Goal: Task Accomplishment & Management: Manage account settings

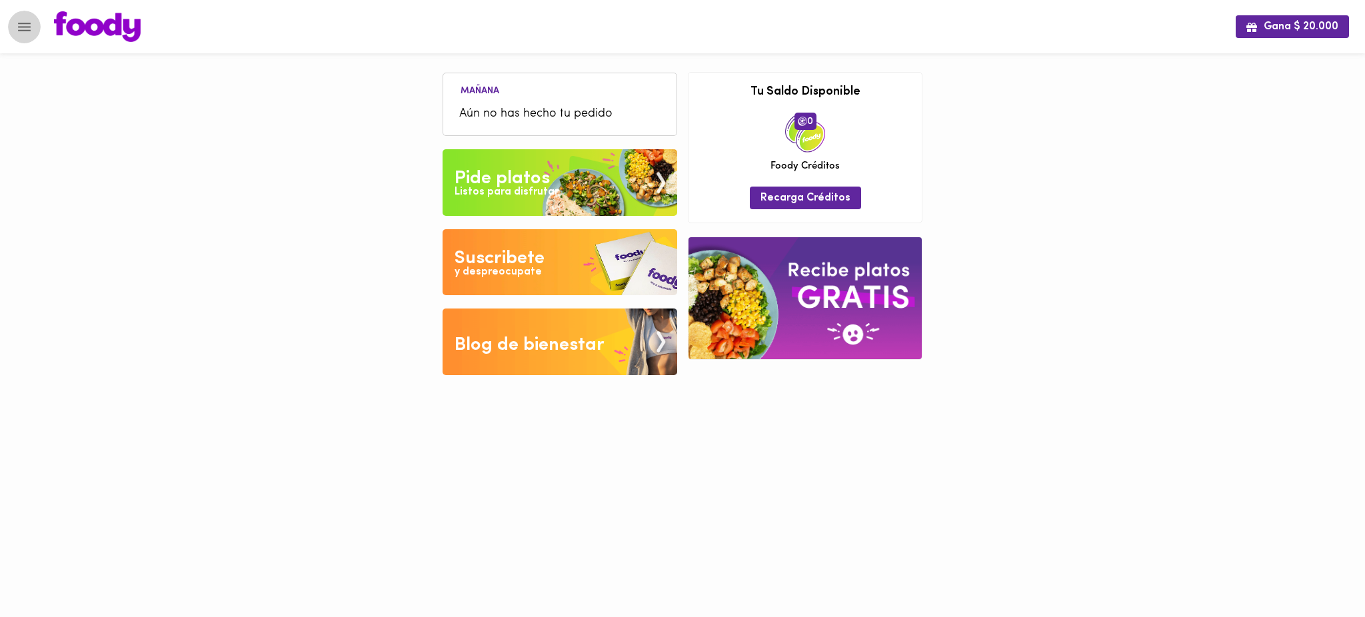
click at [25, 25] on icon "Menu" at bounding box center [24, 27] width 17 height 17
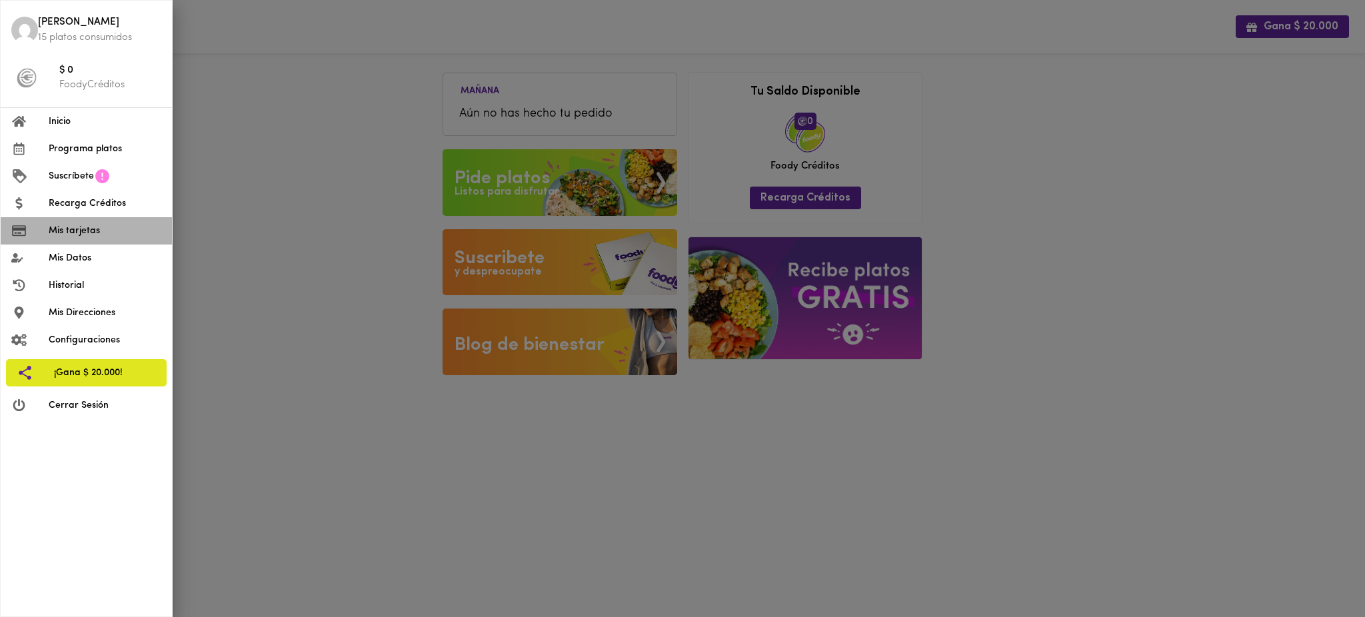
click at [102, 238] on li "Mis tarjetas" at bounding box center [86, 230] width 171 height 27
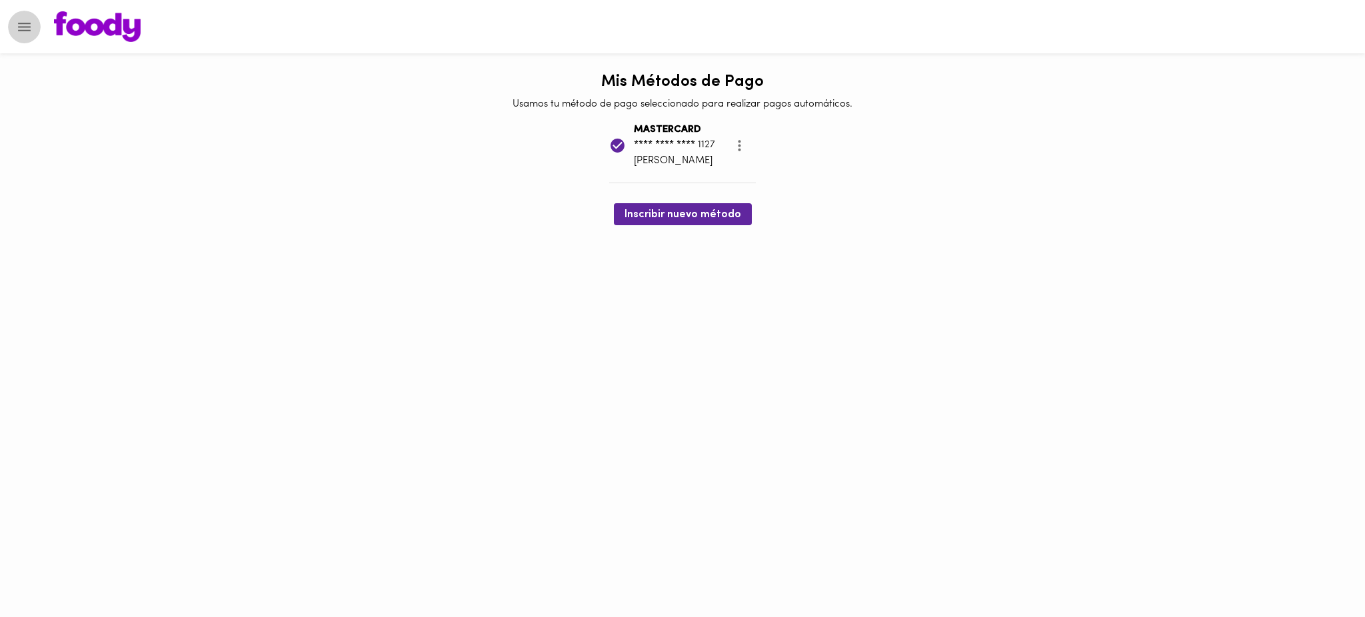
click at [19, 25] on icon "Menu" at bounding box center [24, 27] width 17 height 17
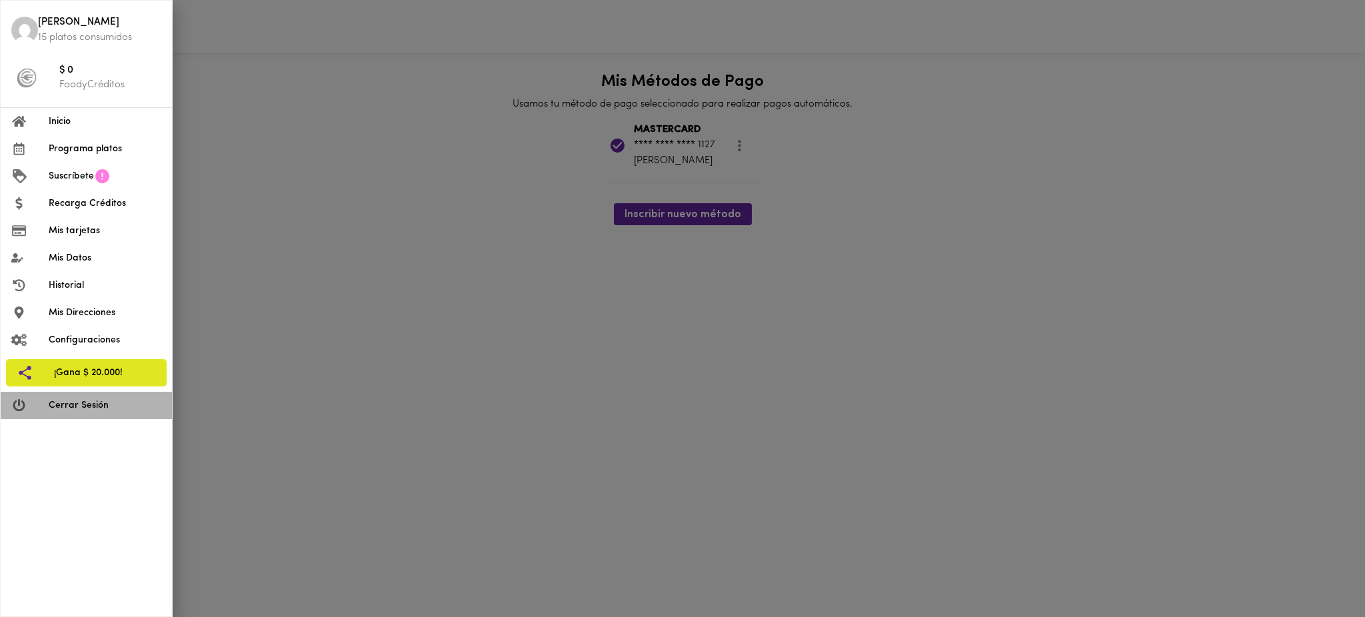
click at [97, 408] on span "Cerrar Sesión" at bounding box center [105, 405] width 113 height 14
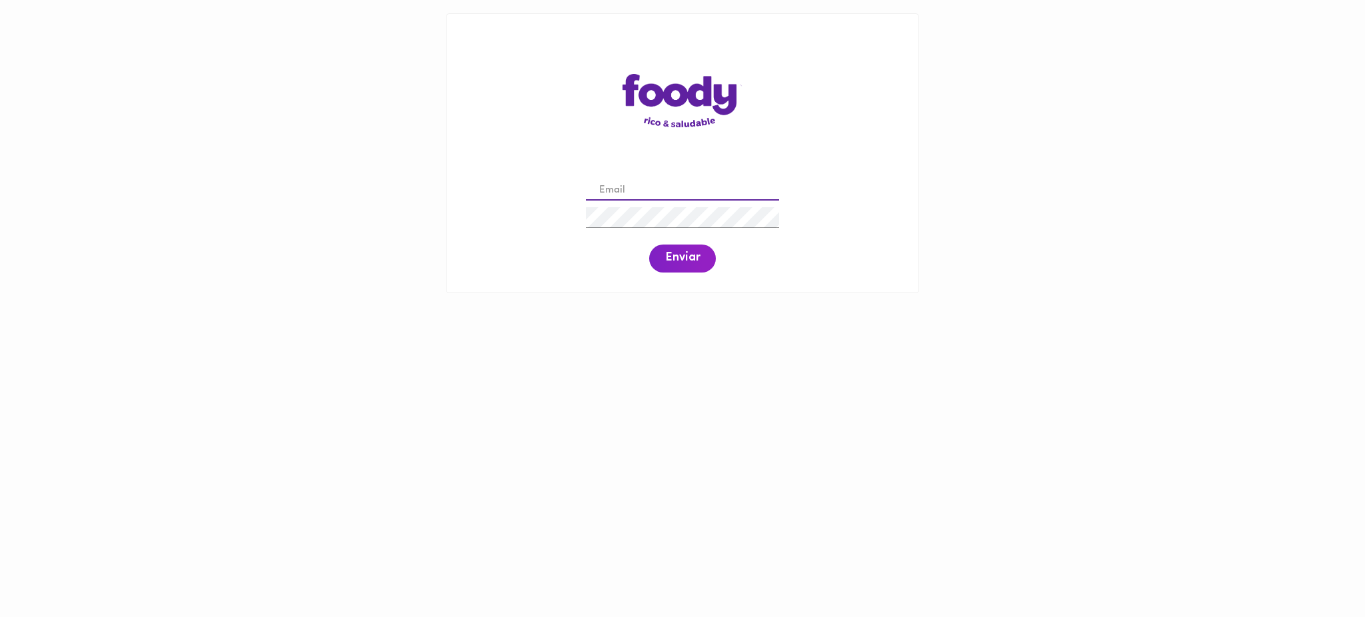
click at [642, 196] on input "email" at bounding box center [682, 191] width 193 height 21
paste input "[EMAIL_ADDRESS][DOMAIN_NAME]"
click at [680, 259] on span "Enviar" at bounding box center [682, 258] width 35 height 15
click at [554, 215] on div "calidad@todoscomemos.com Enviar" at bounding box center [682, 225] width 445 height 102
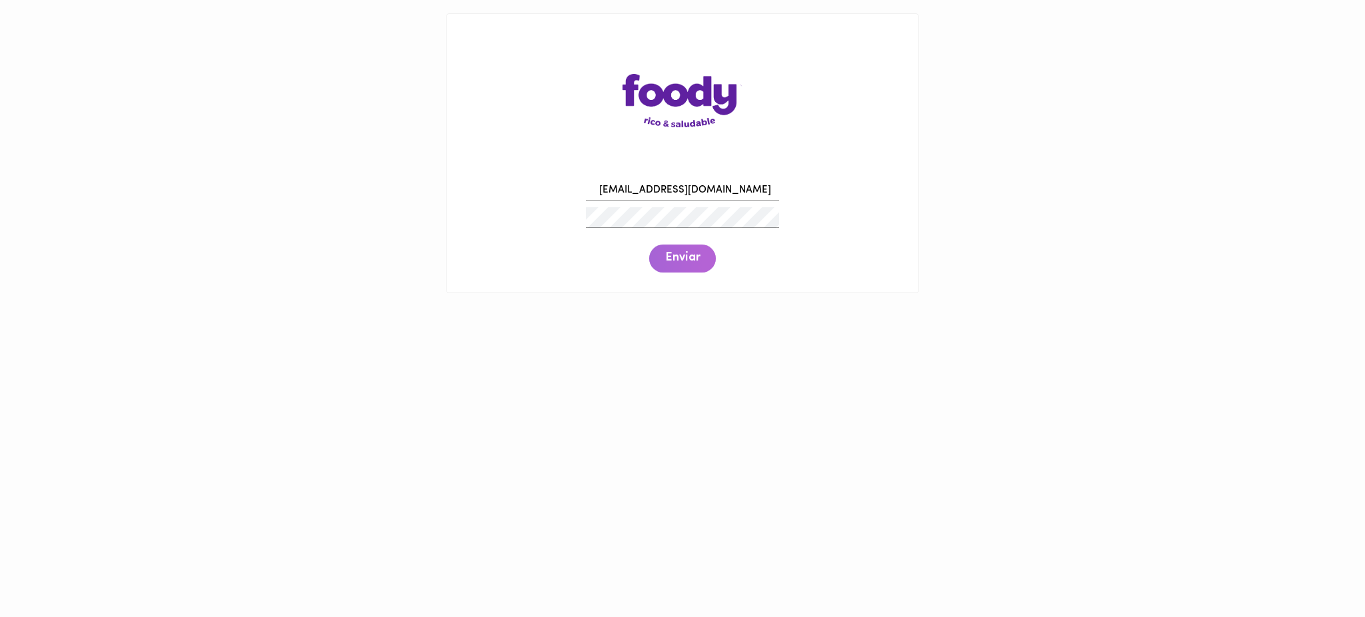
click at [684, 261] on span "Enviar" at bounding box center [682, 258] width 35 height 15
drag, startPoint x: 741, startPoint y: 197, endPoint x: 574, endPoint y: 197, distance: 166.6
click at [574, 197] on div "calidad@todoscomemos.com Enviar" at bounding box center [682, 225] width 445 height 102
paste input "mateo"
type input "mateo@todoscomemos.com"
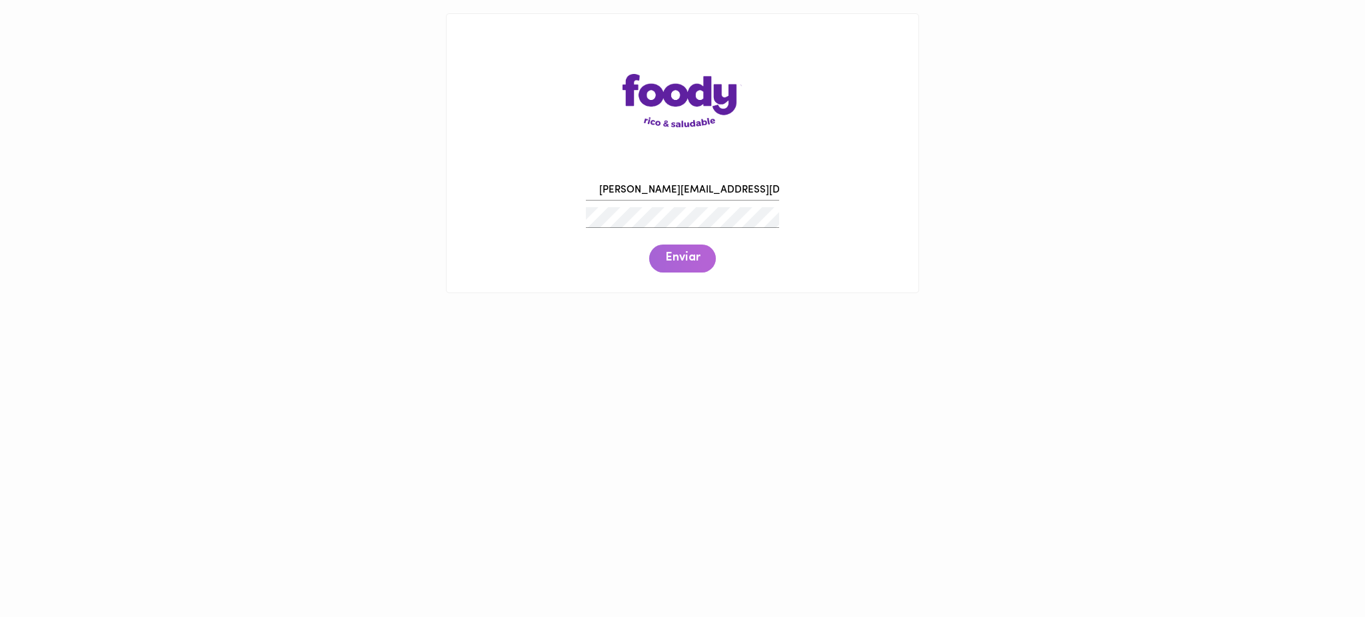
click at [674, 256] on span "Enviar" at bounding box center [682, 258] width 35 height 15
click at [562, 214] on div "mateo@todoscomemos.com Enviar" at bounding box center [682, 225] width 445 height 102
click at [679, 260] on span "Enviar" at bounding box center [682, 258] width 35 height 15
drag, startPoint x: 741, startPoint y: 181, endPoint x: 586, endPoint y: 201, distance: 155.8
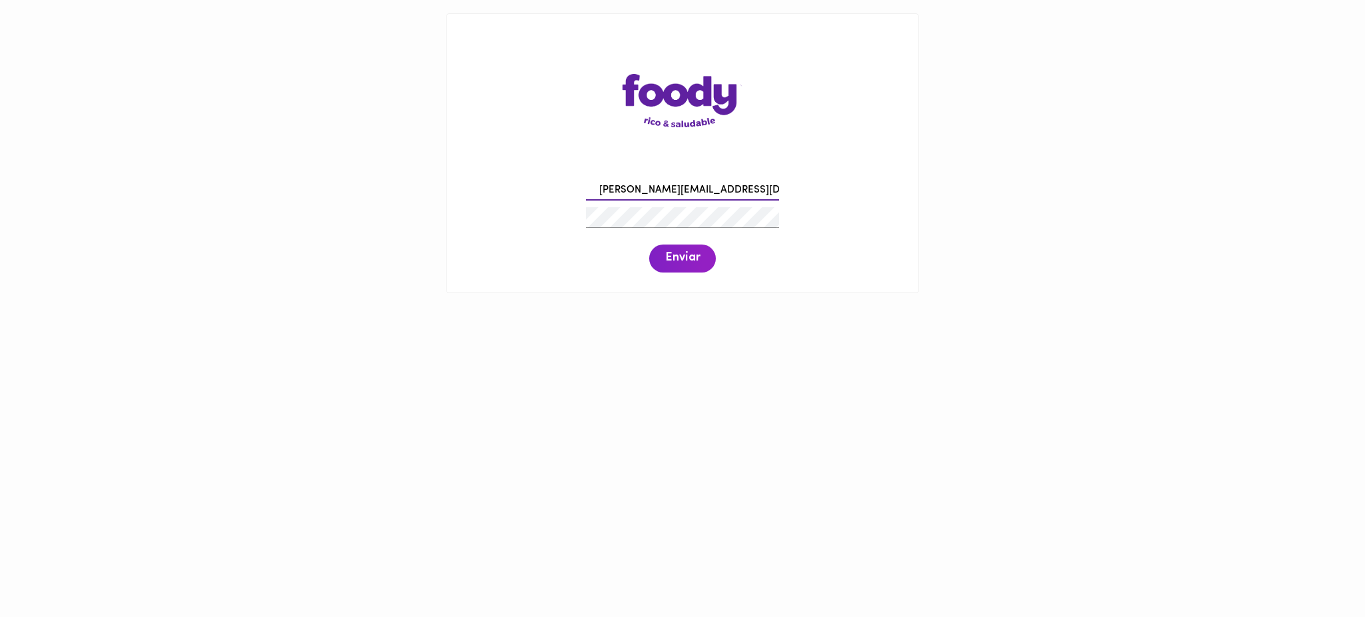
click at [586, 201] on div "mateo@todoscomemos.com" at bounding box center [682, 190] width 200 height 27
paste input "santiago@todoscomemos.com"
type input "santiago@todoscomemos.com"
click at [685, 259] on span "Enviar" at bounding box center [682, 258] width 35 height 15
